Goal: Check status: Check status

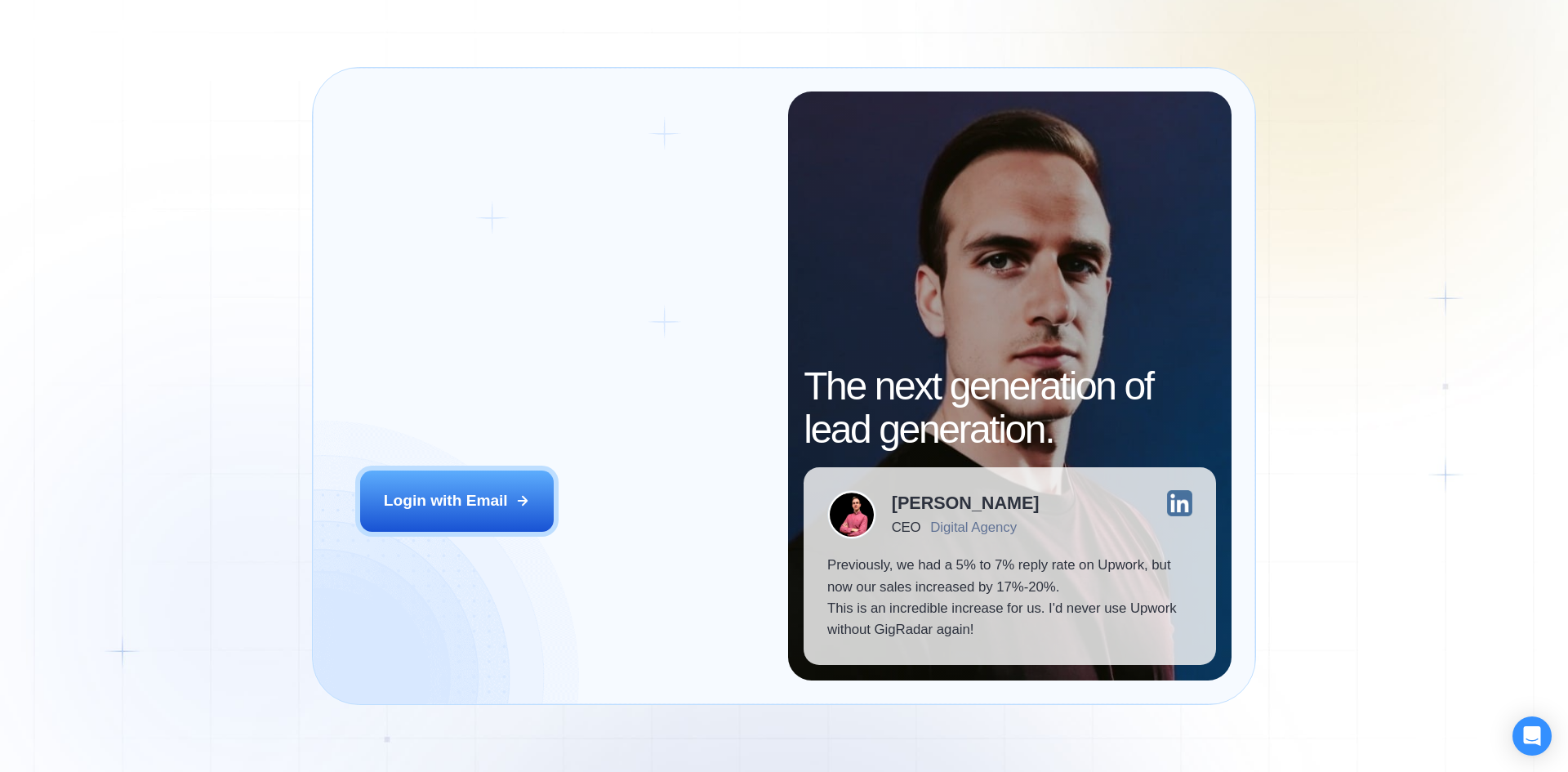
click at [491, 468] on div "Login ‍ Welcome to GigRadar. AI Business Manager for Agencies Login with Email" at bounding box center [562, 386] width 452 height 589
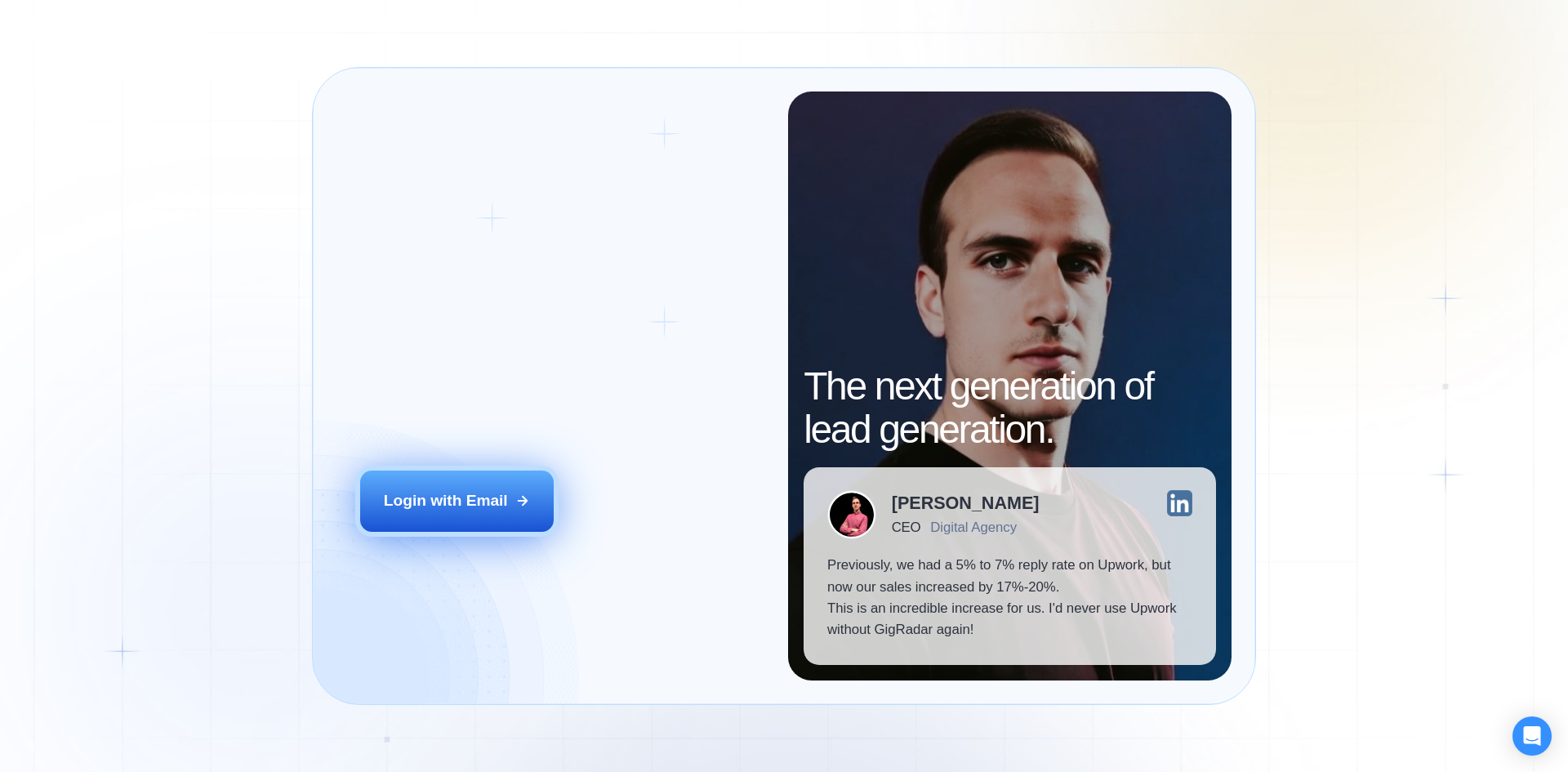
click at [489, 471] on div "Login ‍ Welcome to GigRadar. AI Business Manager for Agencies Login with Email" at bounding box center [562, 386] width 452 height 589
click at [486, 488] on button "Login with Email" at bounding box center [458, 500] width 194 height 60
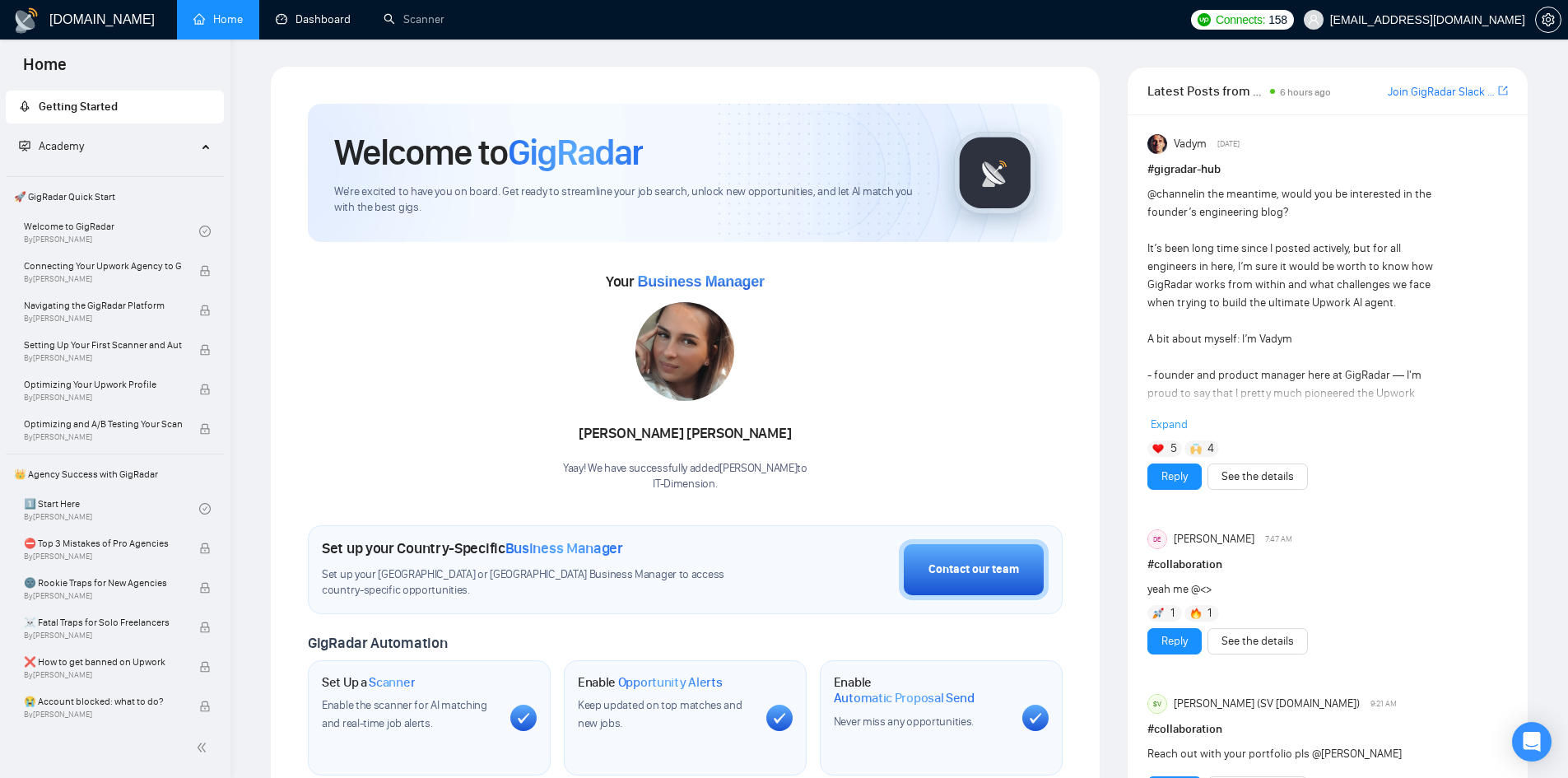
drag, startPoint x: 331, startPoint y: 19, endPoint x: 289, endPoint y: 64, distance: 61.6
click at [331, 19] on link "Dashboard" at bounding box center [313, 19] width 75 height 14
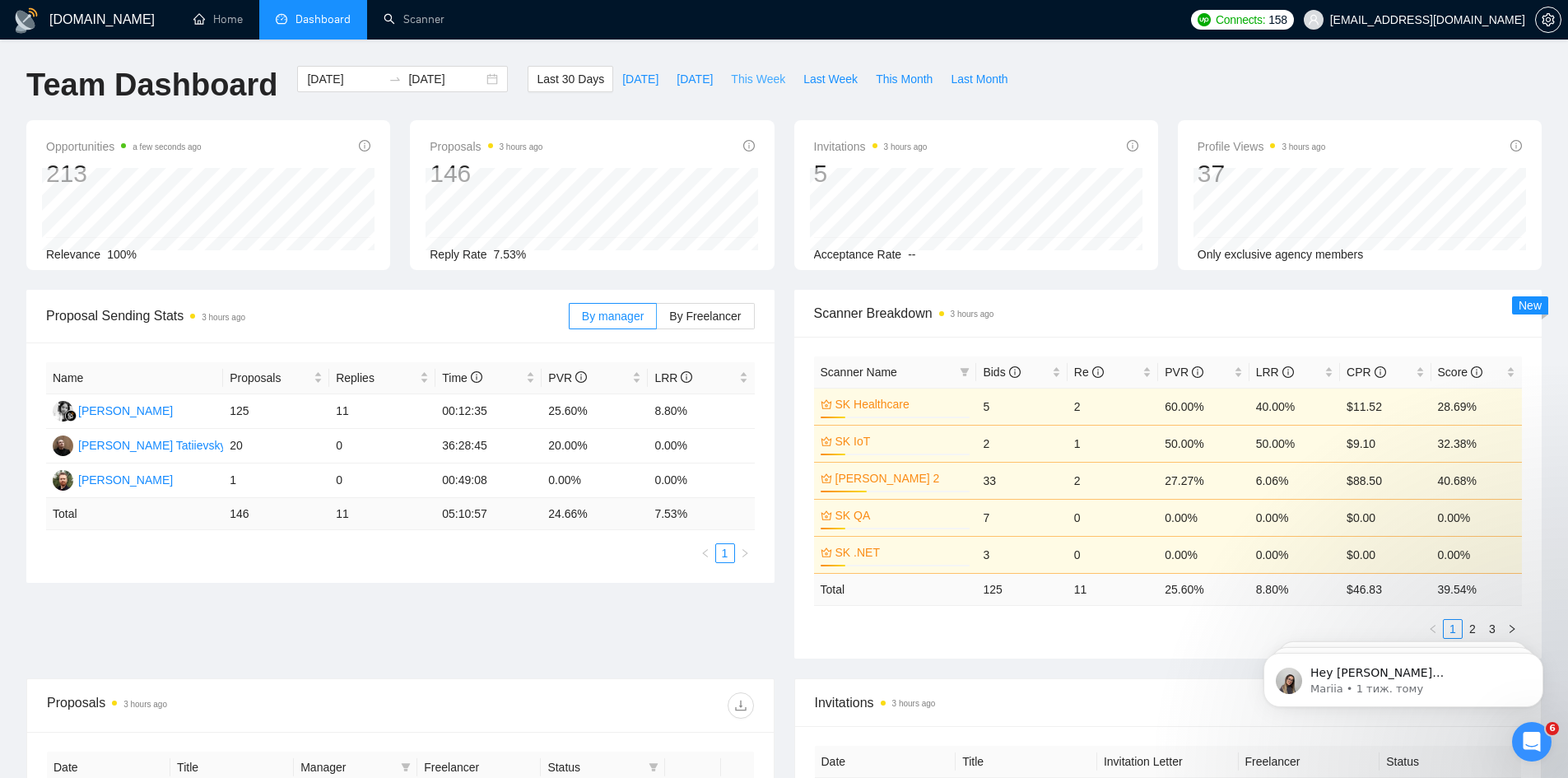
click at [751, 78] on span "This Week" at bounding box center [758, 79] width 55 height 19
type input "[DATE]"
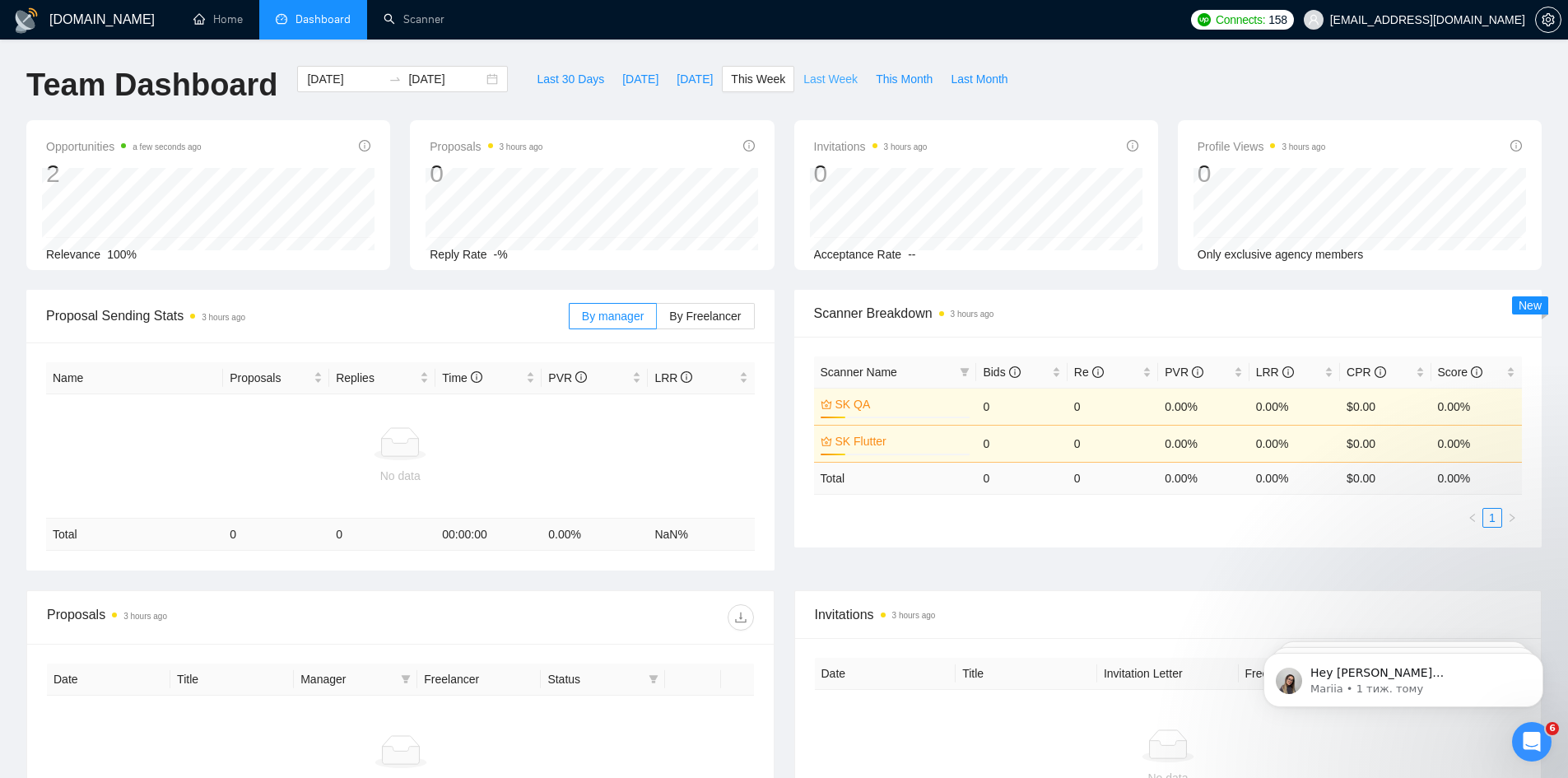
click at [806, 82] on span "Last Week" at bounding box center [831, 79] width 55 height 19
type input "2025-09-22"
type input "2025-09-28"
